Goal: Book appointment/travel/reservation

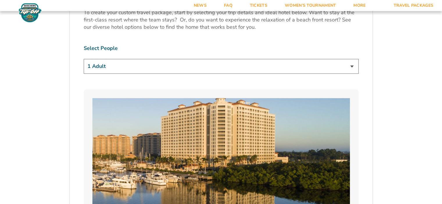
scroll to position [320, 0]
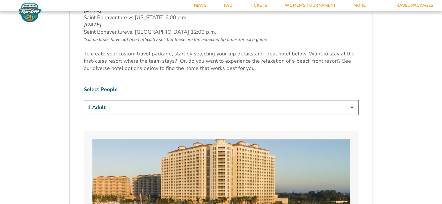
click at [327, 111] on select "1 Adult 2 Adults 3 Adults 4 Adults 2 Adults + 1 Child 2 Adults + 2 Children 2 A…" at bounding box center [221, 107] width 275 height 15
select select "2 Adults"
click at [84, 100] on select "1 Adult 2 Adults 3 Adults 4 Adults 2 Adults + 1 Child 2 Adults + 2 Children 2 A…" at bounding box center [221, 107] width 275 height 15
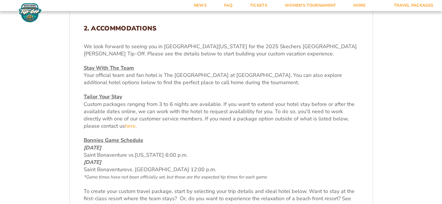
scroll to position [174, 0]
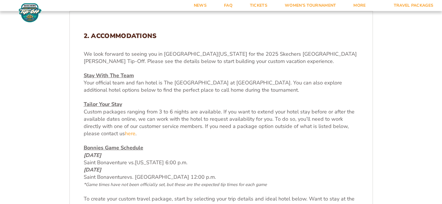
click at [118, 77] on u "Stay With The Team" at bounding box center [109, 75] width 50 height 7
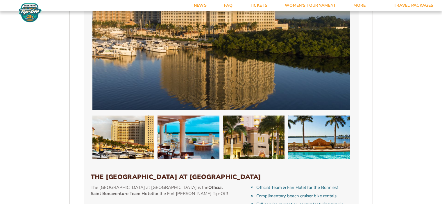
scroll to position [581, 0]
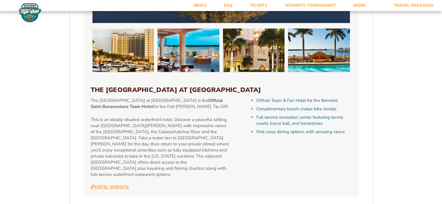
click at [108, 185] on link "Hotel Website" at bounding box center [110, 187] width 38 height 5
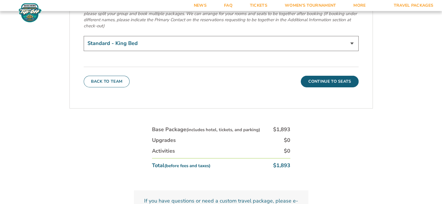
scroll to position [2092, 0]
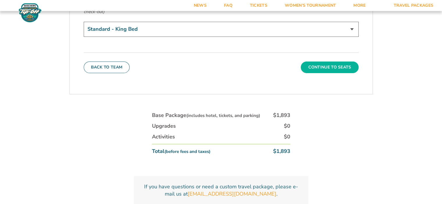
click at [342, 62] on button "Continue To Seats" at bounding box center [330, 68] width 58 height 12
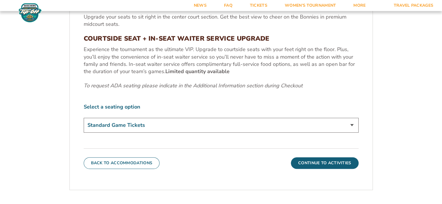
scroll to position [271, 0]
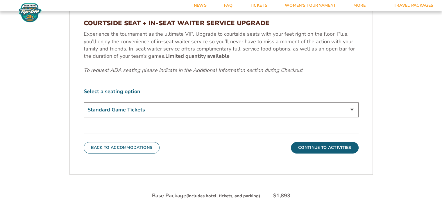
click at [250, 111] on select "Standard Game Tickets Midcourt Seat Upgrade (+$100 per person) Courtside Seat +…" at bounding box center [221, 110] width 275 height 15
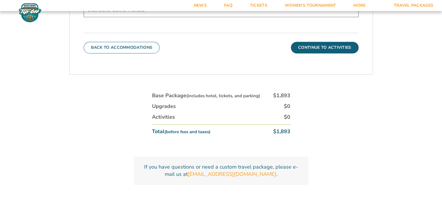
scroll to position [358, 0]
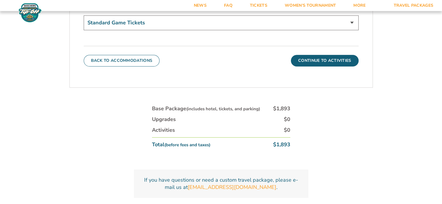
click at [333, 60] on button "Continue To Activities" at bounding box center [325, 61] width 68 height 12
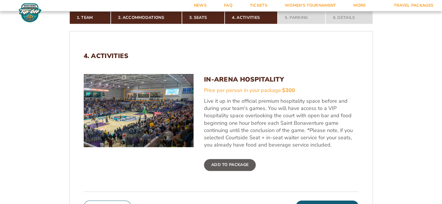
scroll to position [155, 0]
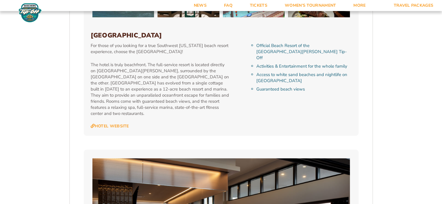
scroll to position [1337, 0]
